Goal: Find contact information: Find contact information

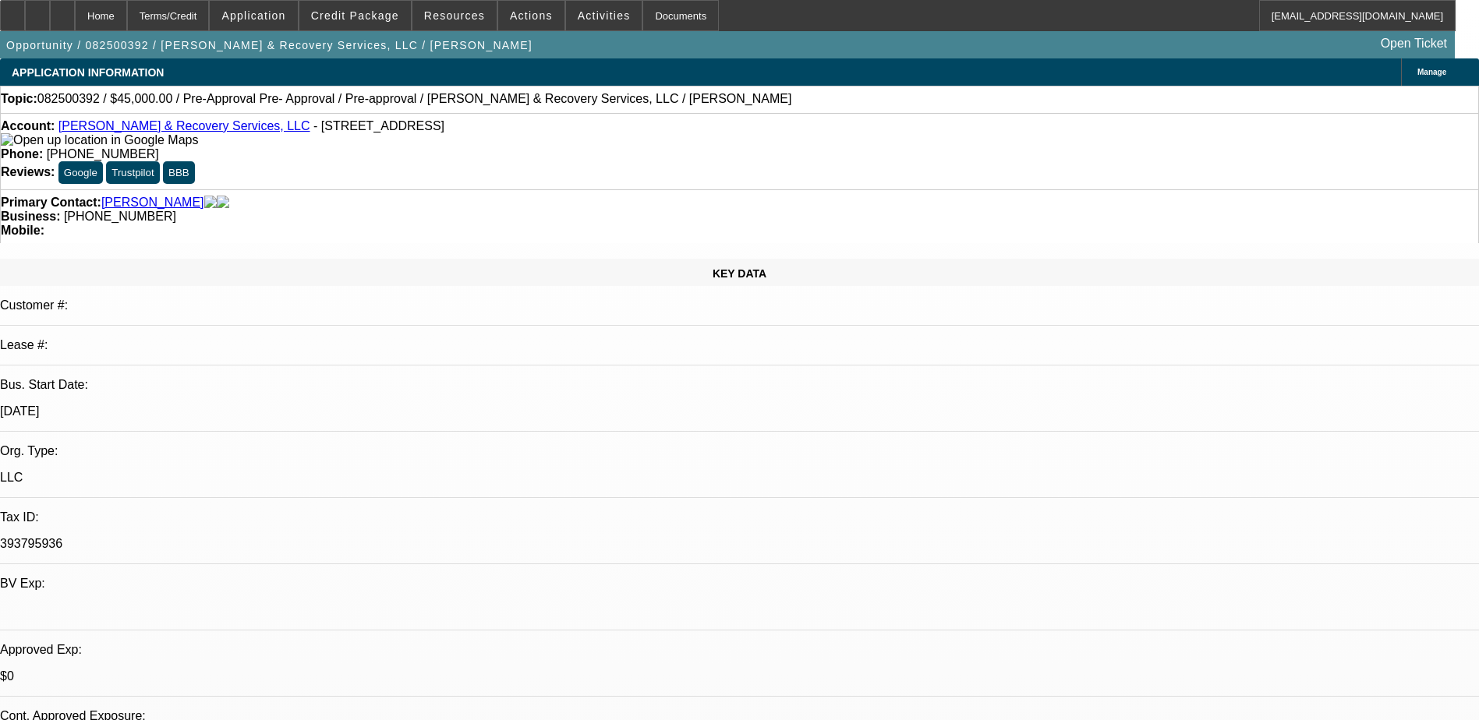
select select "0"
select select "0.1"
select select "4"
select select "0"
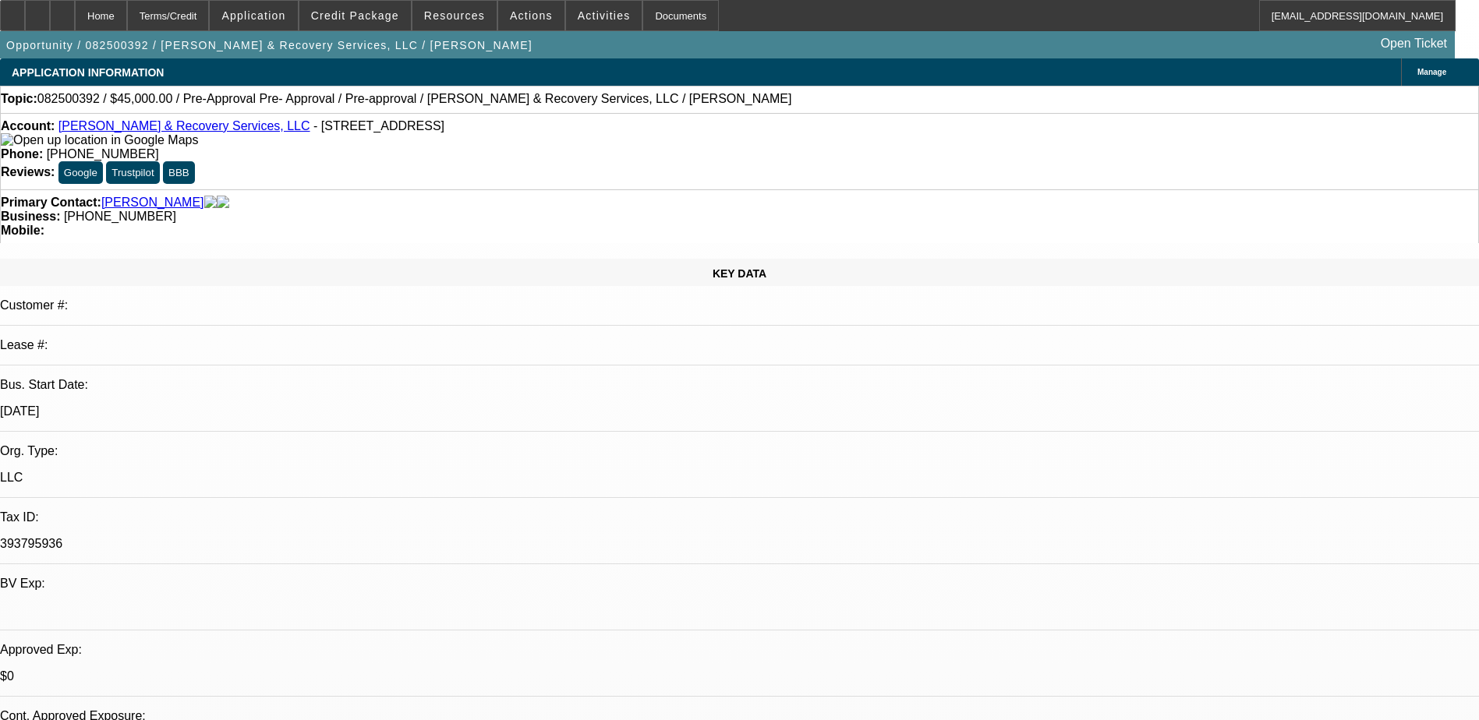
select select "0"
select select "0.1"
select select "4"
select select "0.1"
select select "2"
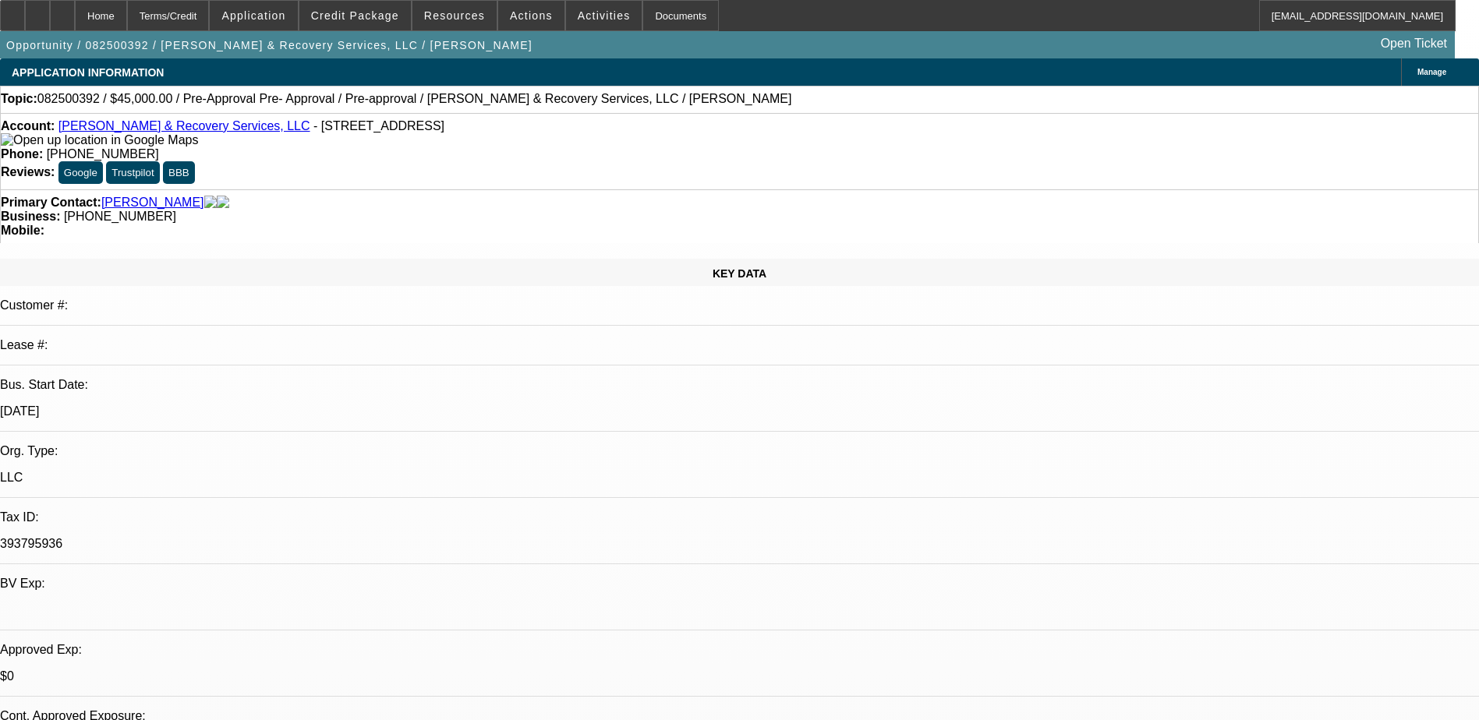
select select "2"
select select "0.1"
select select "4"
select select "0"
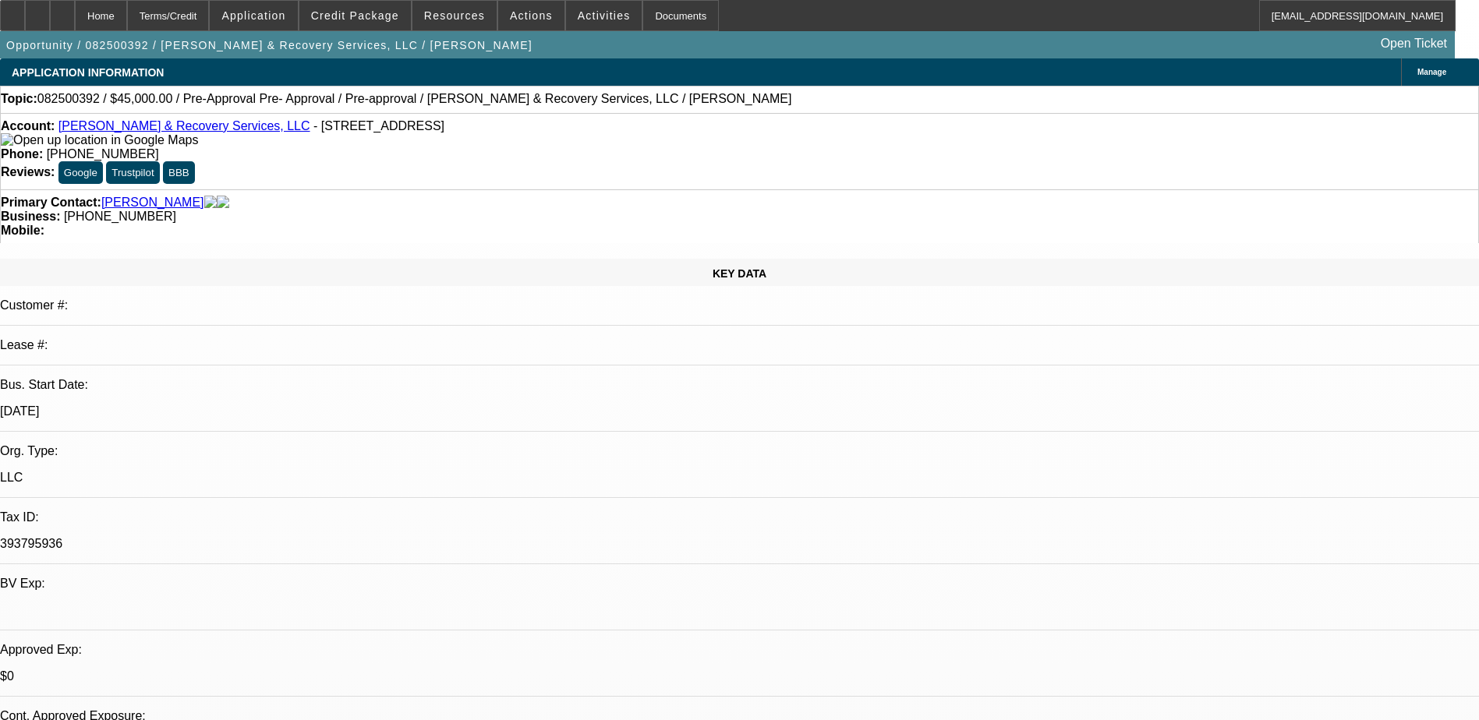
select select "0.1"
select select "4"
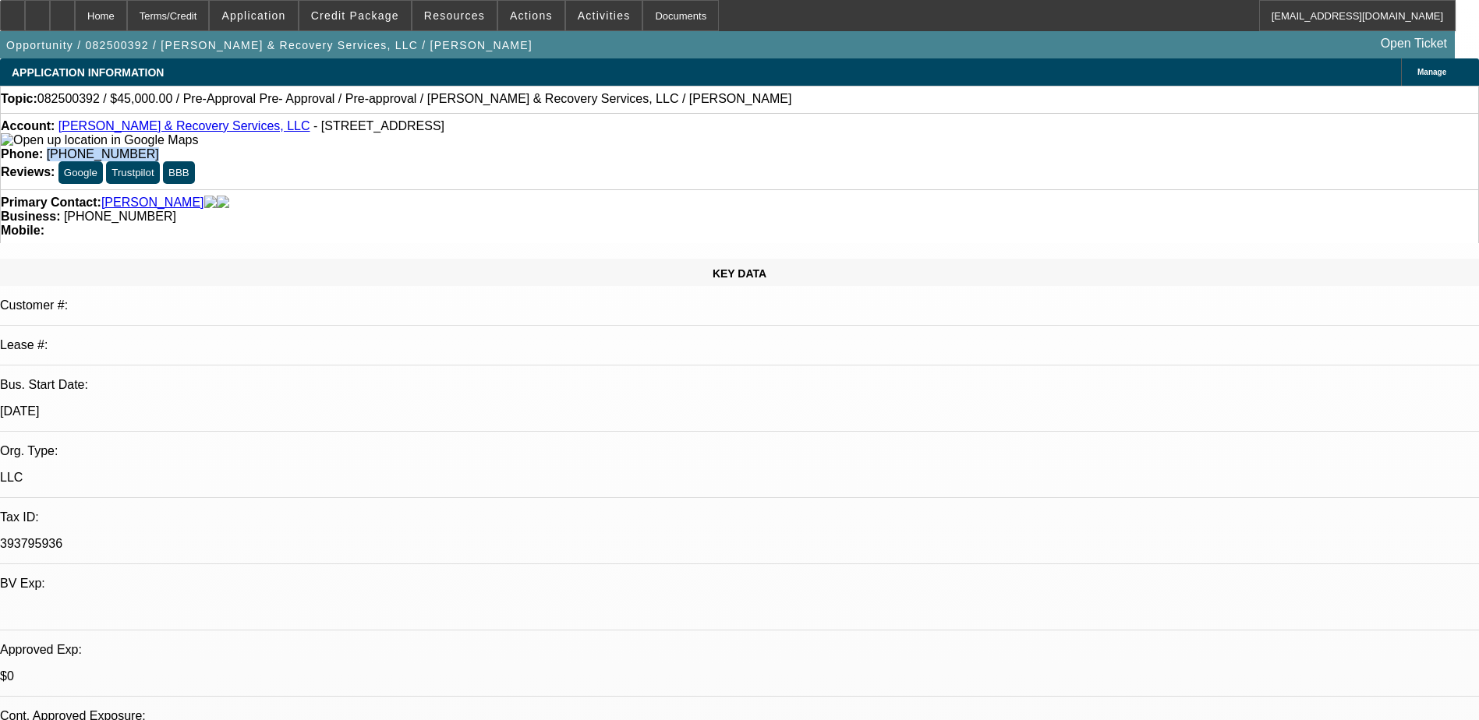
drag, startPoint x: 607, startPoint y: 125, endPoint x: 543, endPoint y: 136, distance: 65.8
click at [543, 136] on div "Account: [PERSON_NAME] & Recovery Services, LLC - [STREET_ADDRESS] Phone: [PHON…" at bounding box center [739, 151] width 1479 height 76
copy span "[PHONE_NUMBER]"
click at [489, 189] on div "Primary Contact: [PERSON_NAME] Business: [PHONE_NUMBER] Mobile:" at bounding box center [739, 216] width 1479 height 54
